Goal: Transaction & Acquisition: Purchase product/service

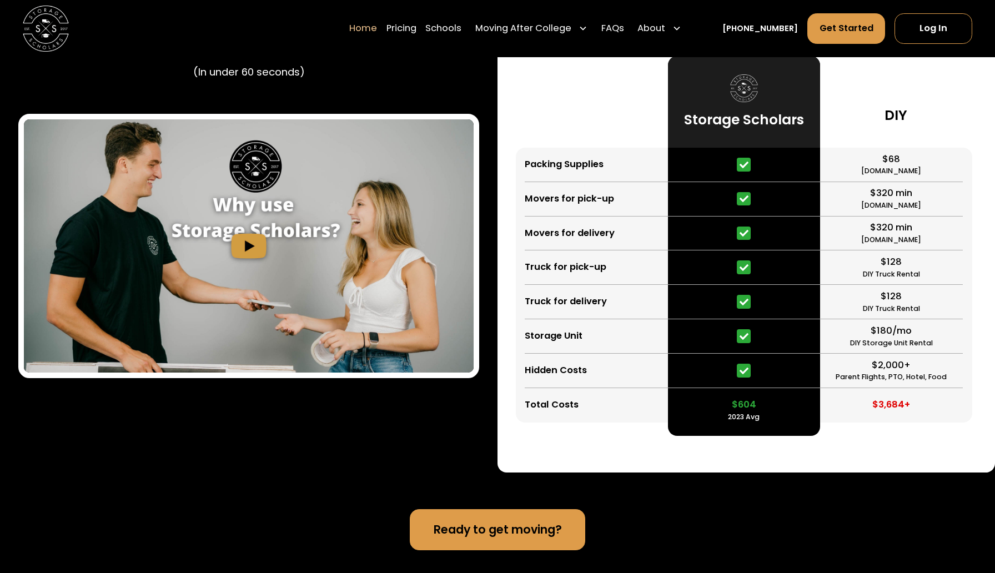
scroll to position [2184, 0]
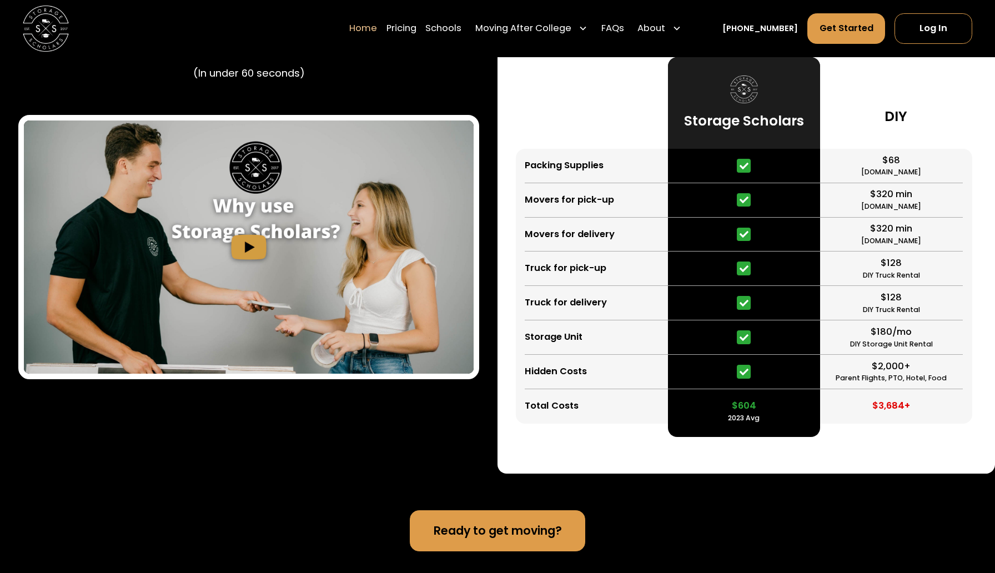
click at [329, 263] on img "open lightbox" at bounding box center [249, 246] width 450 height 253
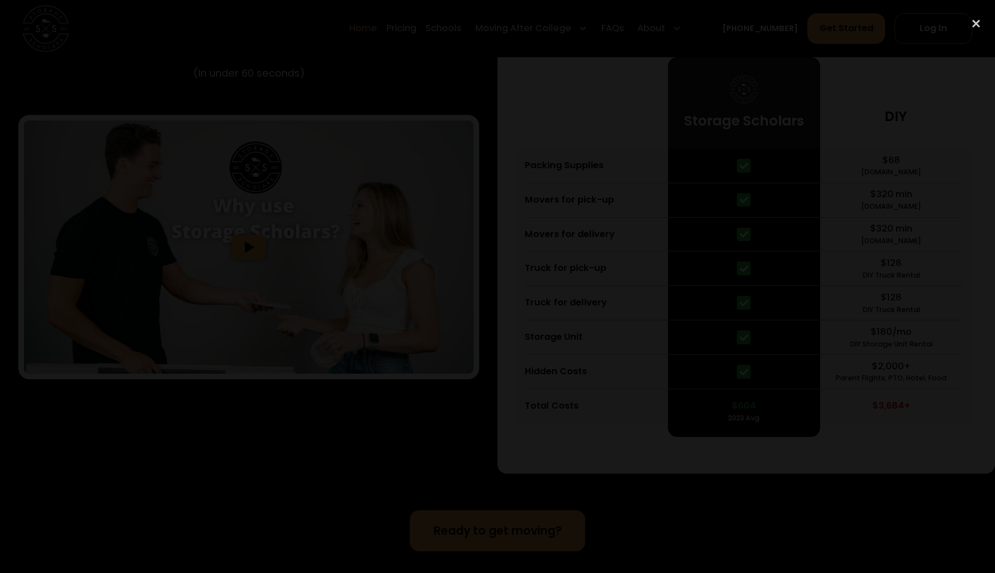
click at [458, 132] on div at bounding box center [497, 287] width 995 height 550
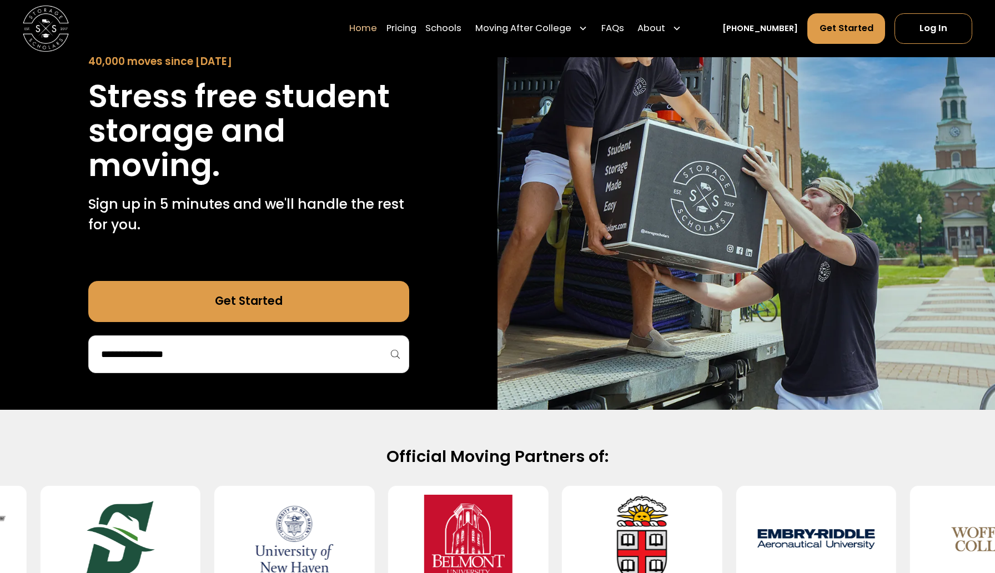
scroll to position [0, 0]
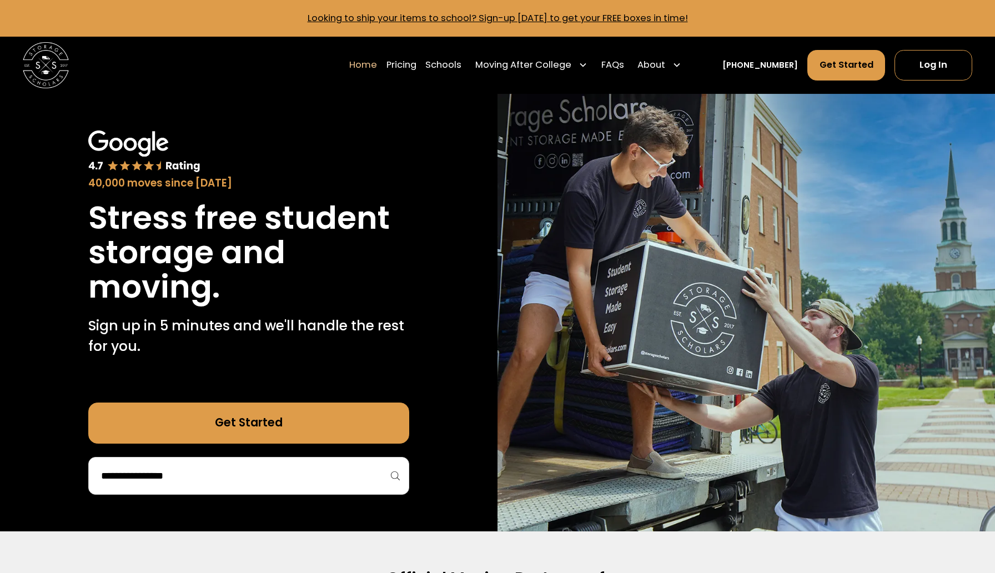
click at [244, 432] on link "Get Started" at bounding box center [248, 423] width 320 height 41
click at [230, 479] on input "search" at bounding box center [248, 475] width 297 height 19
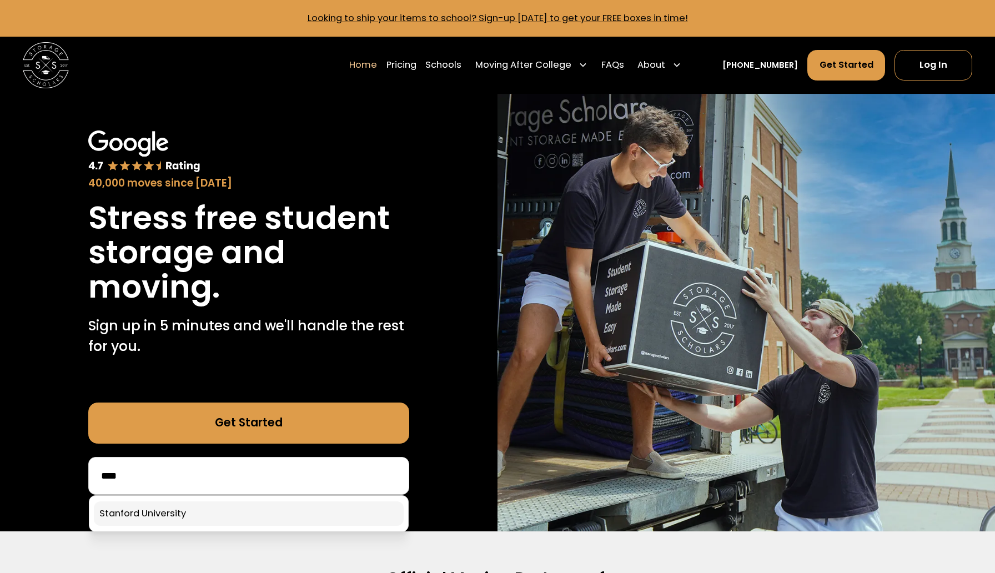
type input "****"
click at [227, 515] on link at bounding box center [248, 513] width 309 height 24
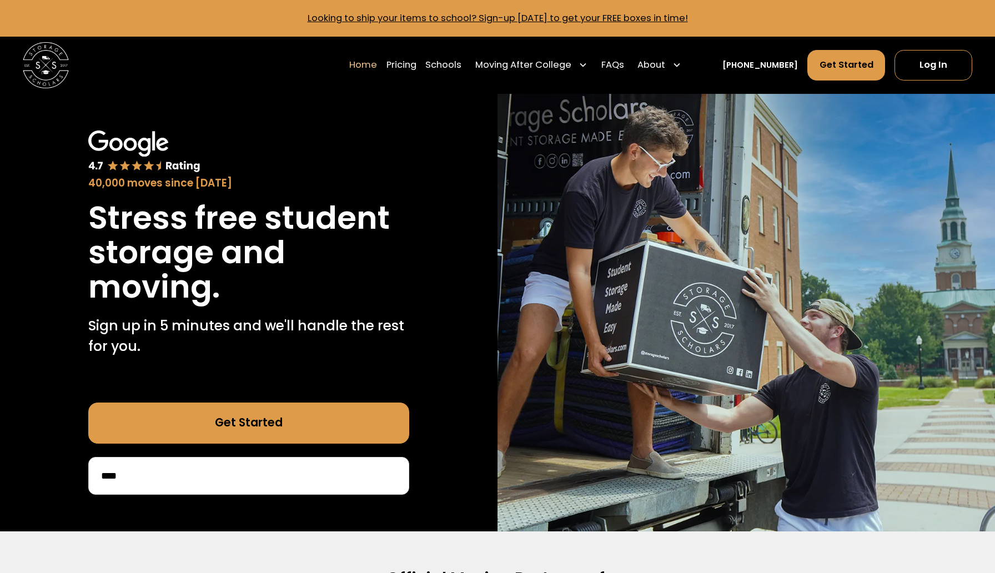
click at [203, 466] on div "****" at bounding box center [248, 476] width 320 height 38
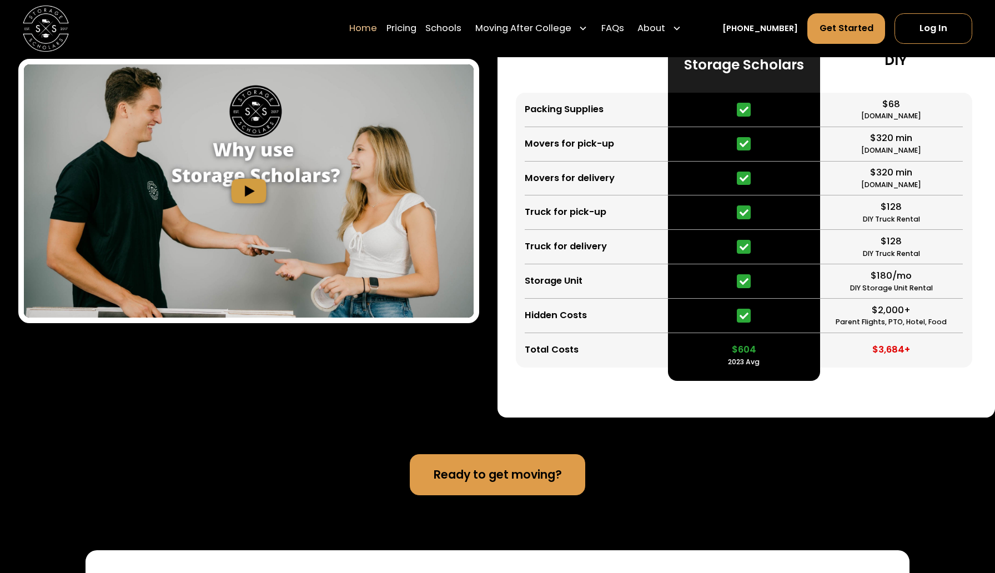
scroll to position [2224, 0]
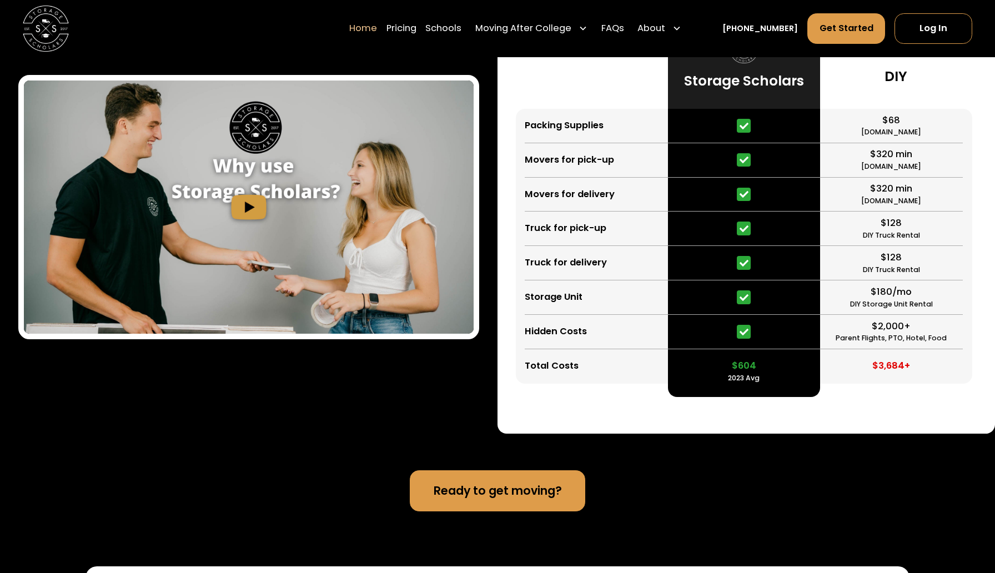
click at [880, 305] on div "DIY Storage Unit Rental" at bounding box center [891, 304] width 83 height 11
click at [878, 305] on div "DIY Storage Unit Rental" at bounding box center [891, 304] width 83 height 11
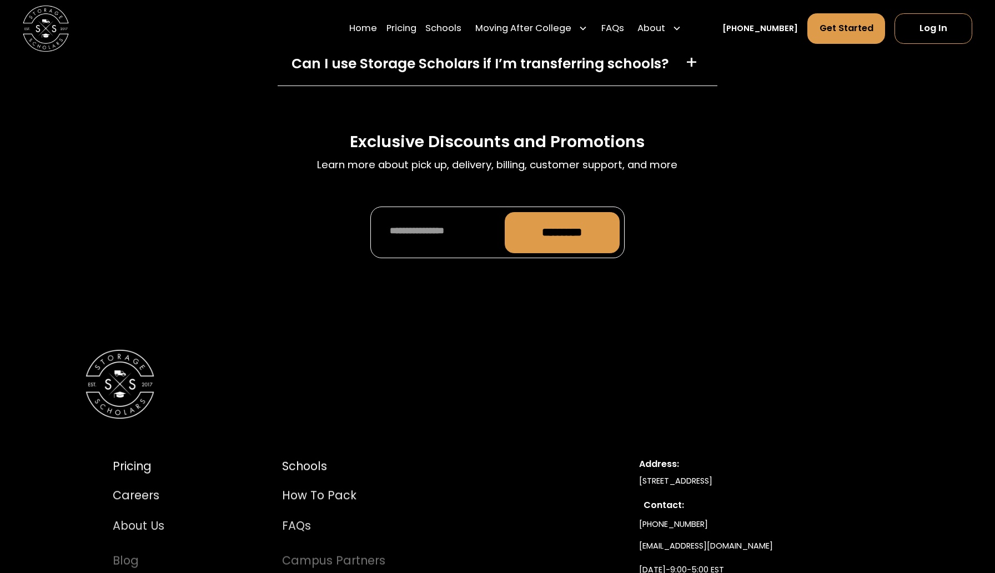
scroll to position [4943, 0]
